Goal: Check status: Check status

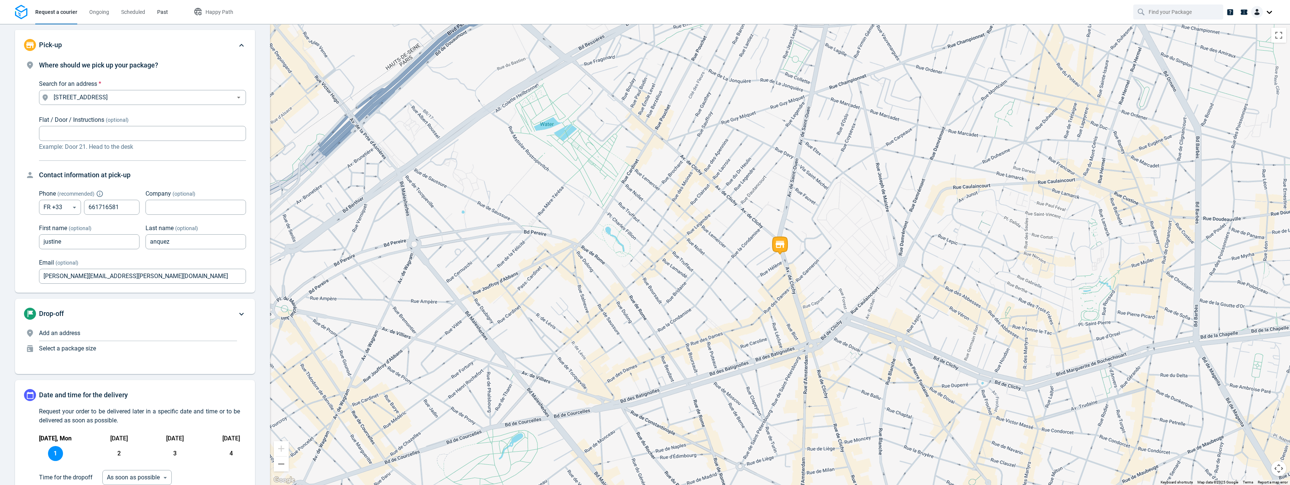
click at [161, 15] on span "Past" at bounding box center [162, 12] width 11 height 8
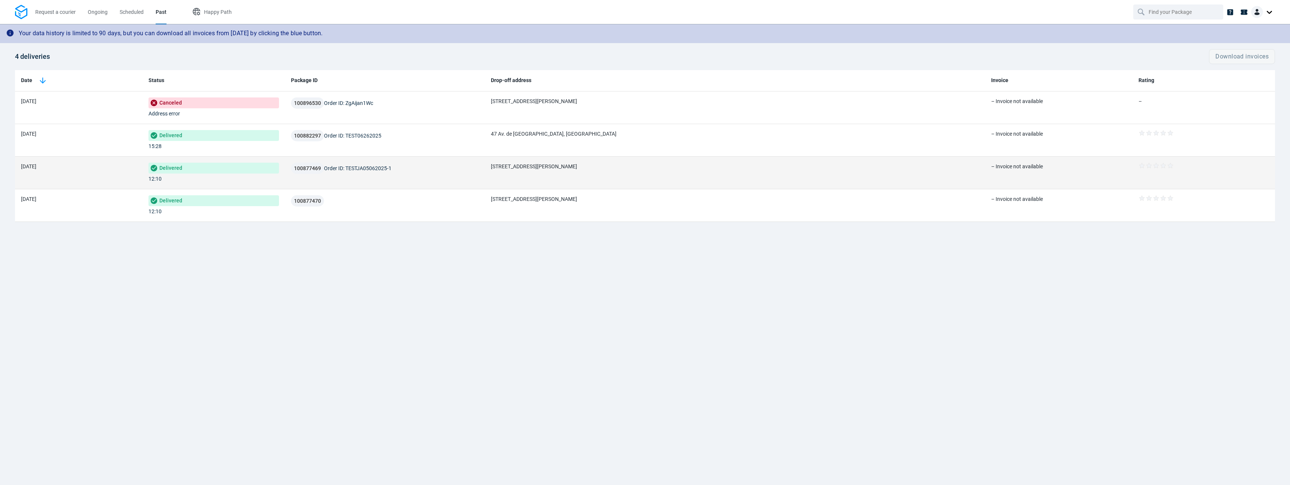
click at [375, 188] on td "100877469 Order ID: TESTJA05062025-1" at bounding box center [385, 173] width 200 height 33
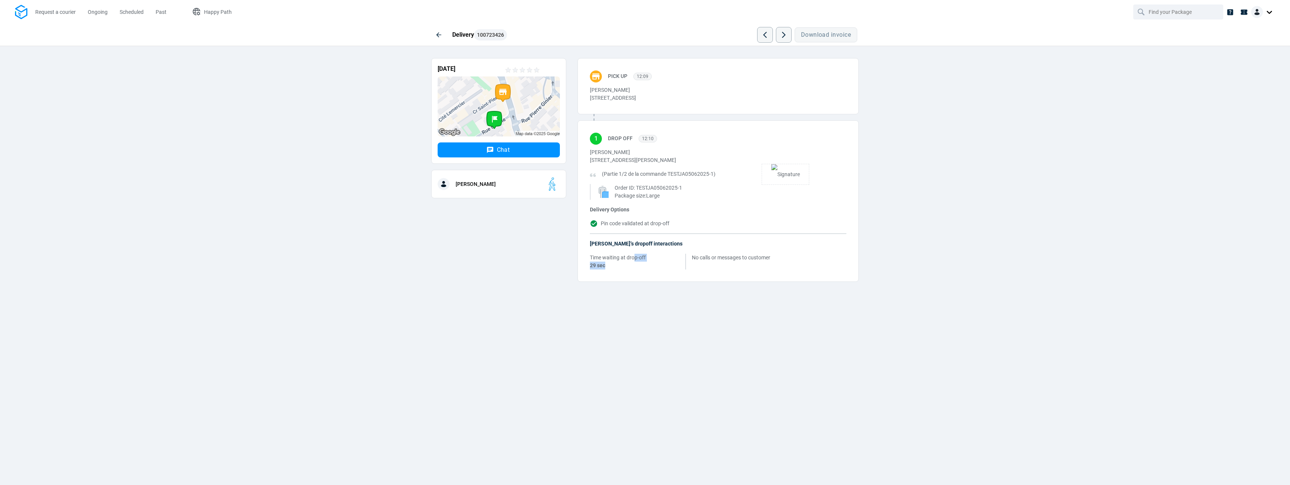
drag, startPoint x: 659, startPoint y: 298, endPoint x: 668, endPoint y: 318, distance: 21.8
click at [668, 318] on div "Delivery 100723426 Download invoice 05/06/2025 Chat Harvey M. Pick up 12:09 jus…" at bounding box center [645, 254] width 1290 height 461
click at [641, 206] on div "Delivery Options Pin code validated at drop-off" at bounding box center [718, 217] width 257 height 22
click at [640, 220] on span "Pin code validated at drop-off" at bounding box center [635, 224] width 69 height 8
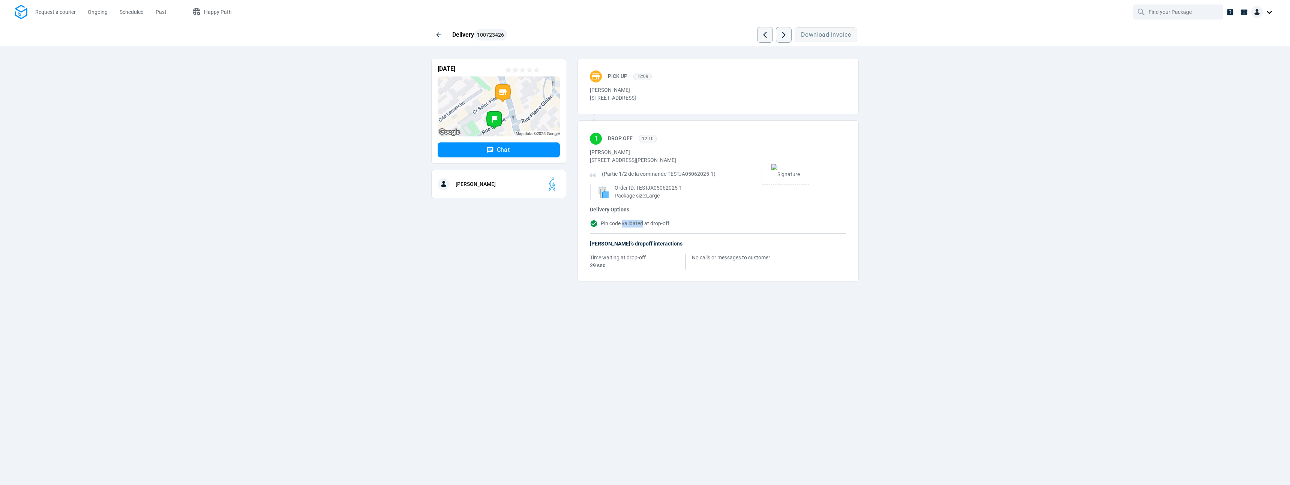
click at [640, 220] on span "Pin code validated at drop-off" at bounding box center [635, 224] width 69 height 8
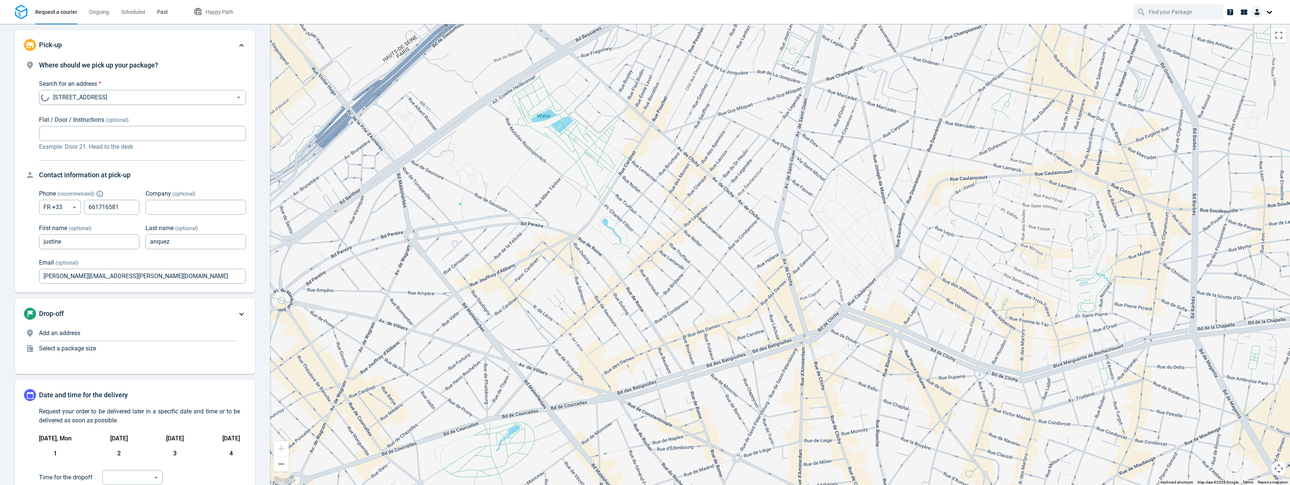
type input "now"
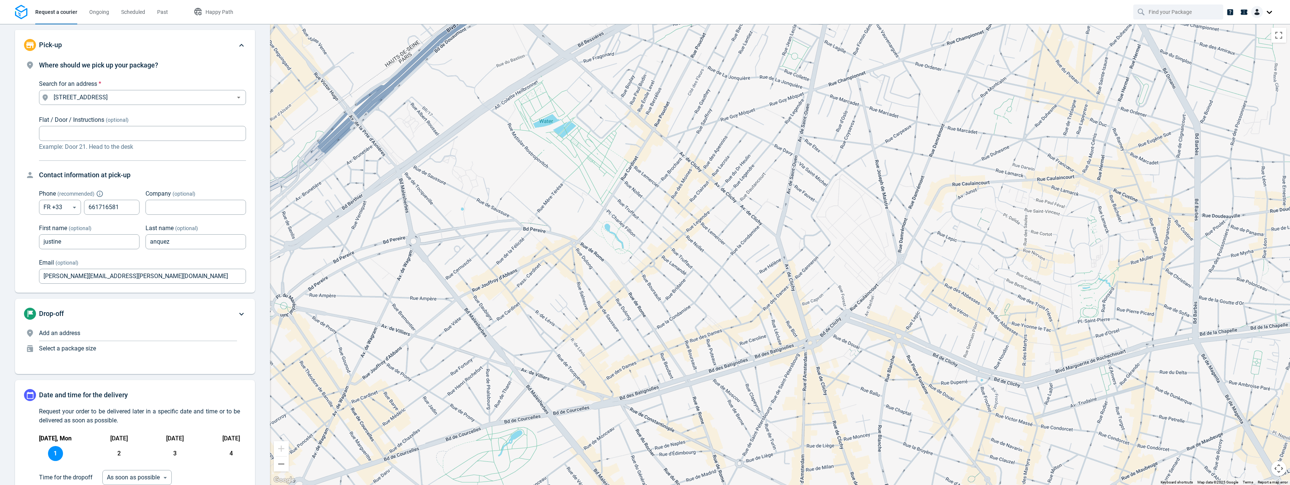
click at [155, 11] on li "Past" at bounding box center [162, 12] width 23 height 24
click at [162, 10] on span "Past" at bounding box center [162, 12] width 11 height 6
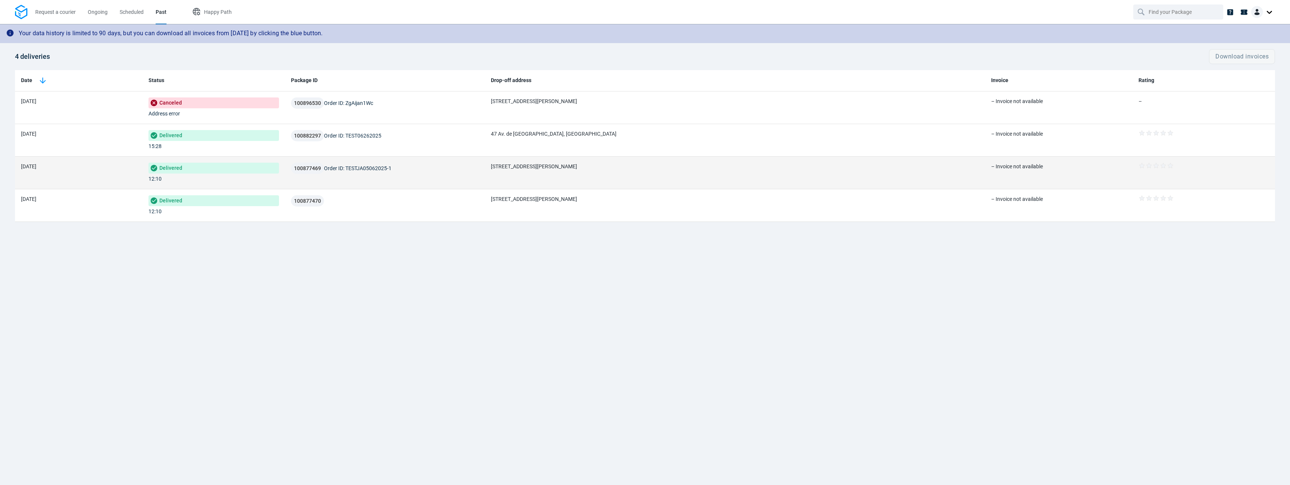
click at [327, 180] on td "100877469 Order ID: TESTJA05062025-1" at bounding box center [385, 173] width 200 height 33
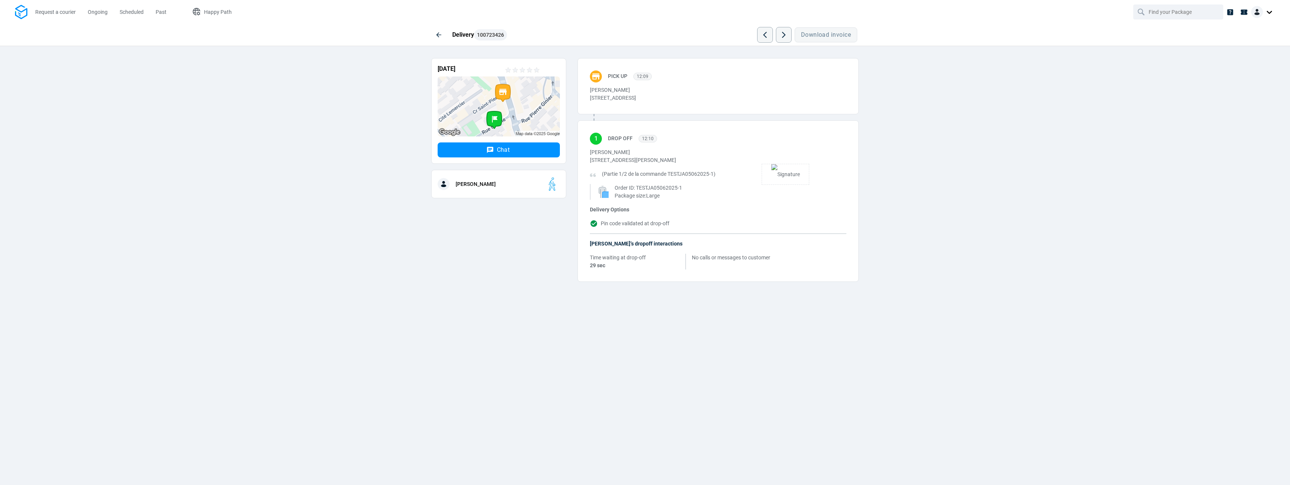
click at [167, 13] on li "Past" at bounding box center [161, 12] width 23 height 24
click at [163, 14] on span "Past" at bounding box center [161, 12] width 11 height 6
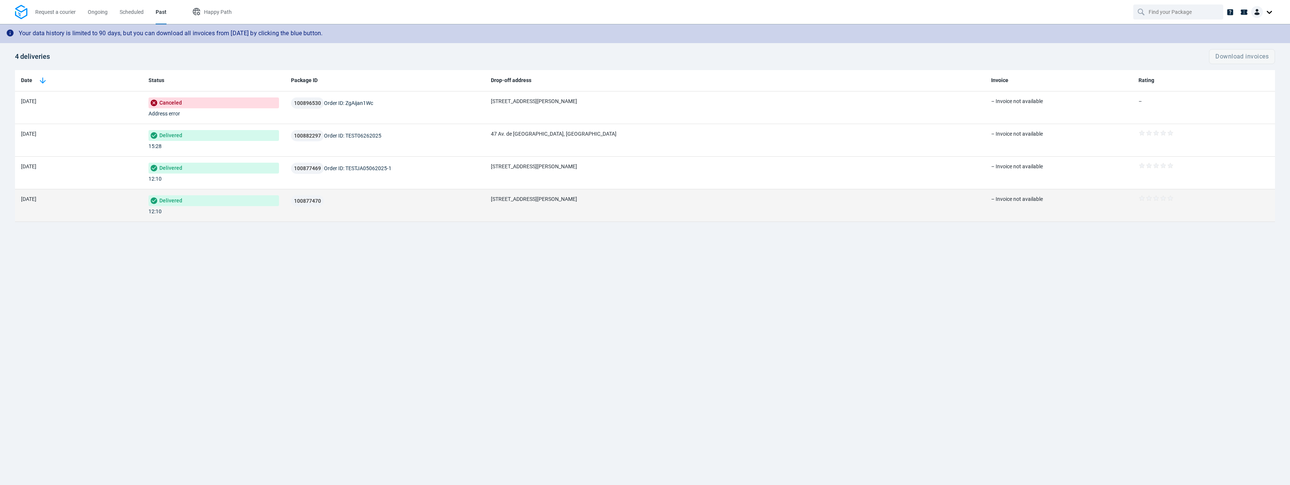
click at [379, 221] on td "100877470" at bounding box center [385, 205] width 200 height 33
